Goal: Information Seeking & Learning: Understand process/instructions

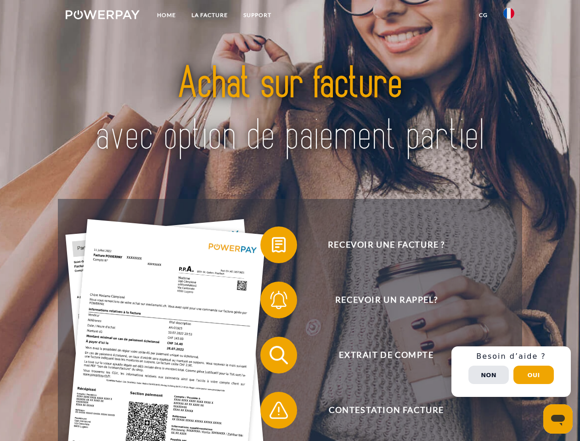
click at [102, 16] on img at bounding box center [103, 14] width 74 height 9
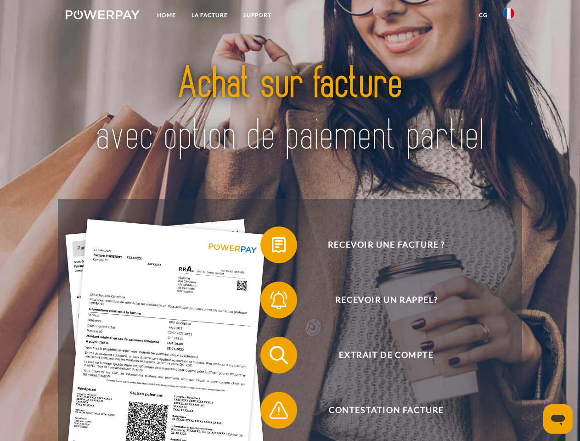
click at [509, 16] on img at bounding box center [508, 13] width 11 height 11
click at [483, 15] on link "CG" at bounding box center [483, 15] width 24 height 17
click at [272, 246] on span at bounding box center [265, 245] width 46 height 46
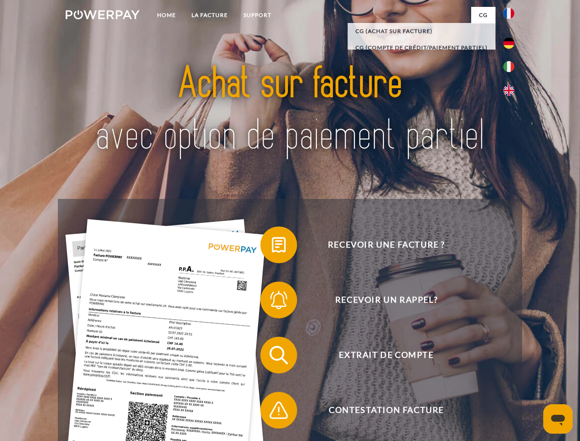
click at [272, 302] on span at bounding box center [265, 300] width 46 height 46
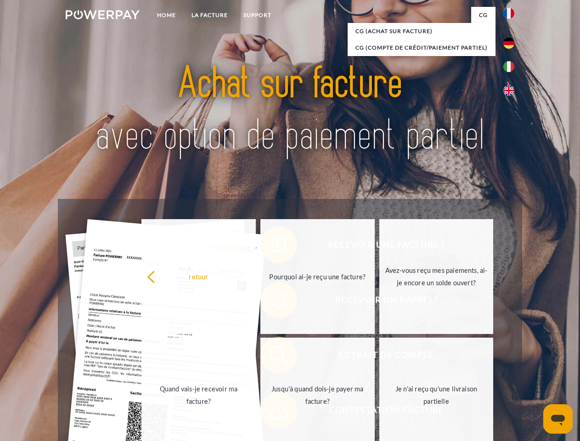
click at [272, 357] on link "Jusqu'à quand dois-je payer ma facture?" at bounding box center [317, 394] width 114 height 115
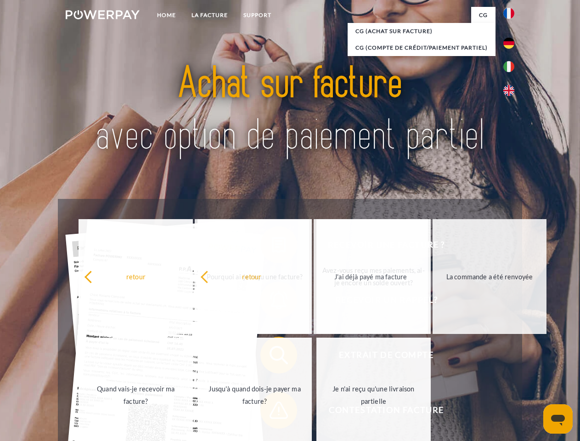
click at [272, 412] on span at bounding box center [265, 410] width 46 height 46
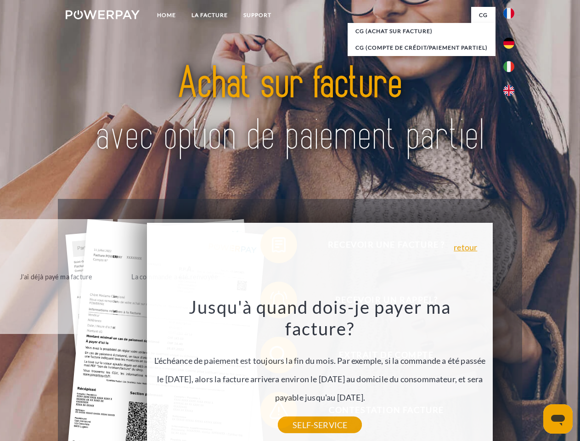
click at [511, 371] on div "Recevoir une facture ? Recevoir un rappel? Extrait de compte retour" at bounding box center [290, 382] width 464 height 367
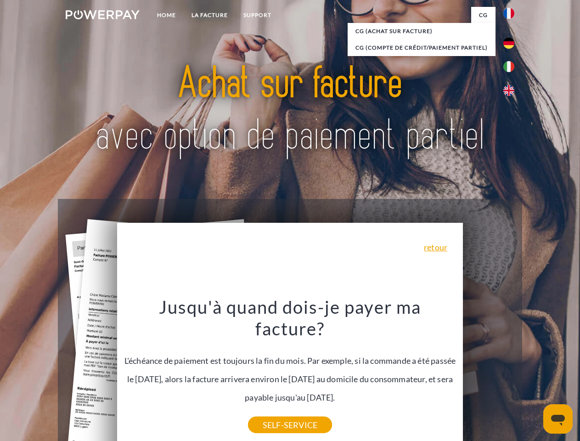
click at [488, 373] on span "Extrait de compte" at bounding box center [386, 354] width 225 height 37
click at [533, 375] on header "Home LA FACTURE Support" at bounding box center [290, 317] width 580 height 634
